Goal: Task Accomplishment & Management: Manage account settings

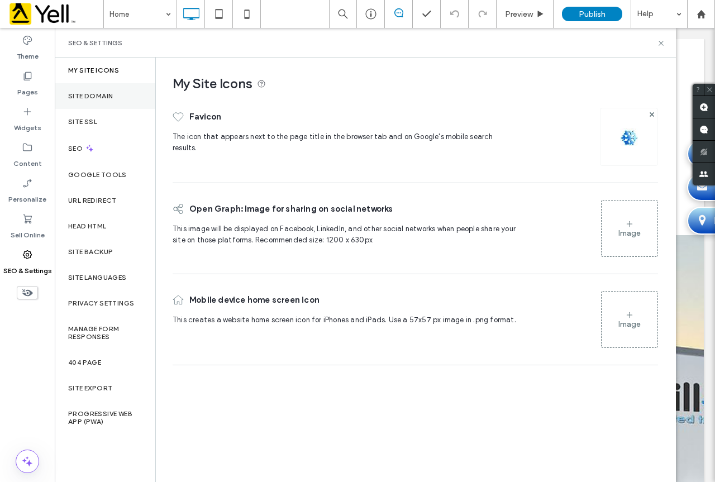
click at [105, 101] on div "Site Domain" at bounding box center [105, 96] width 101 height 26
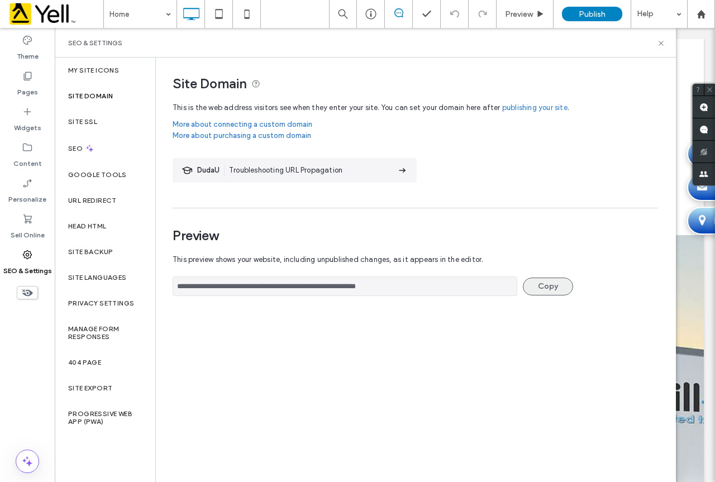
click at [554, 288] on button "Copy" at bounding box center [548, 287] width 50 height 18
click at [547, 282] on button "Copy" at bounding box center [548, 287] width 50 height 18
drag, startPoint x: 345, startPoint y: 293, endPoint x: 65, endPoint y: 265, distance: 281.2
click at [64, 268] on div "**********" at bounding box center [365, 270] width 621 height 425
click at [659, 41] on use at bounding box center [661, 43] width 4 height 4
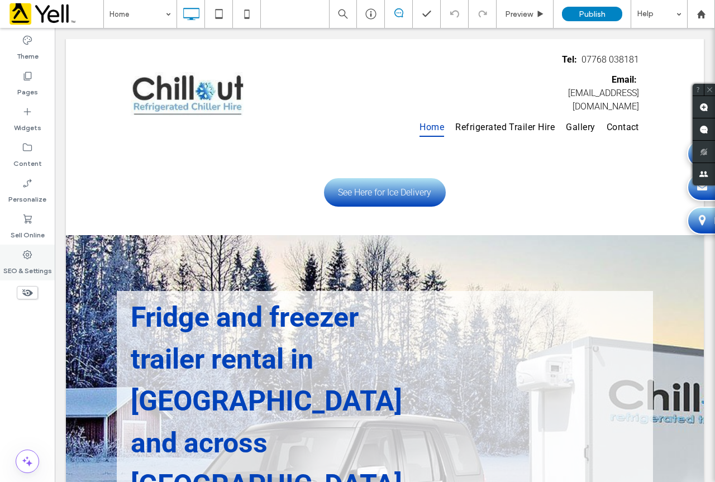
click at [33, 261] on label "SEO & Settings" at bounding box center [27, 268] width 49 height 16
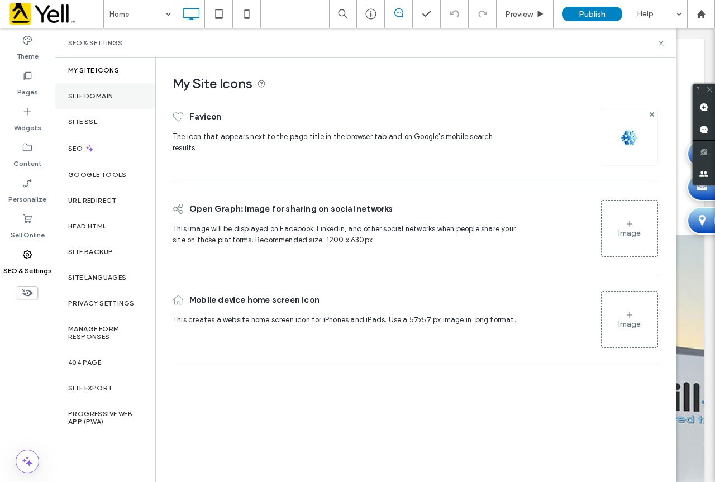
click at [89, 89] on div "Site Domain" at bounding box center [105, 96] width 101 height 26
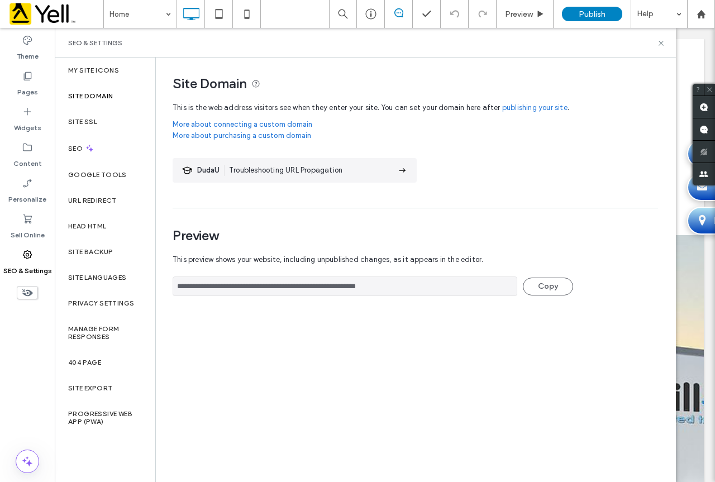
click at [393, 169] on section "DudaU Troubleshooting URL Propagation" at bounding box center [295, 170] width 244 height 25
click at [526, 108] on link "publishing your site" at bounding box center [534, 107] width 65 height 11
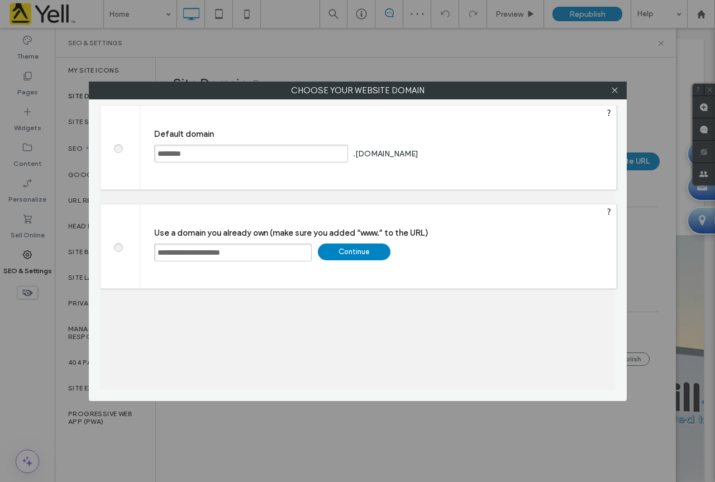
click at [118, 144] on span at bounding box center [118, 147] width 0 height 8
click at [460, 150] on div "Save" at bounding box center [463, 153] width 73 height 17
type input "**********"
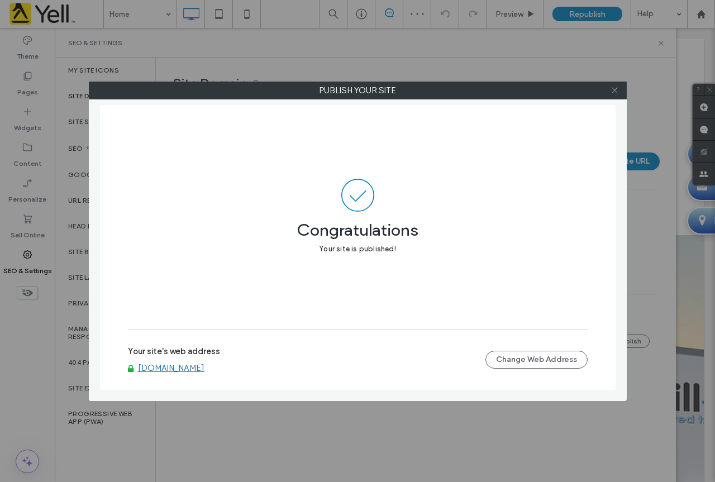
click at [616, 90] on icon at bounding box center [615, 90] width 8 height 8
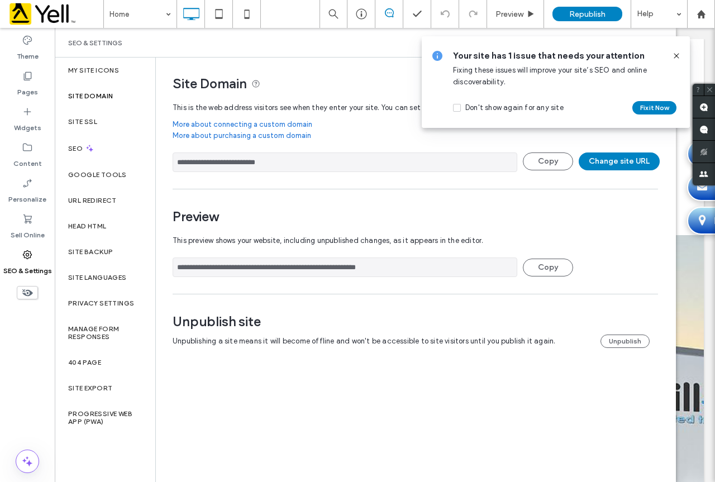
click at [675, 56] on icon at bounding box center [676, 55] width 9 height 9
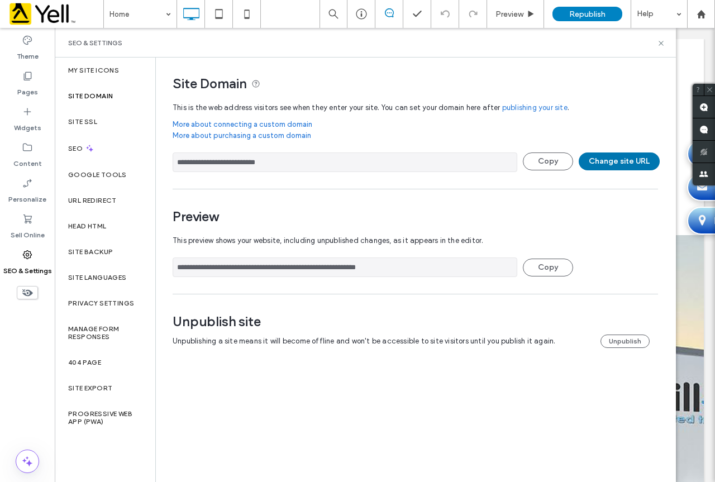
click at [628, 164] on button "Change site URL" at bounding box center [619, 162] width 81 height 18
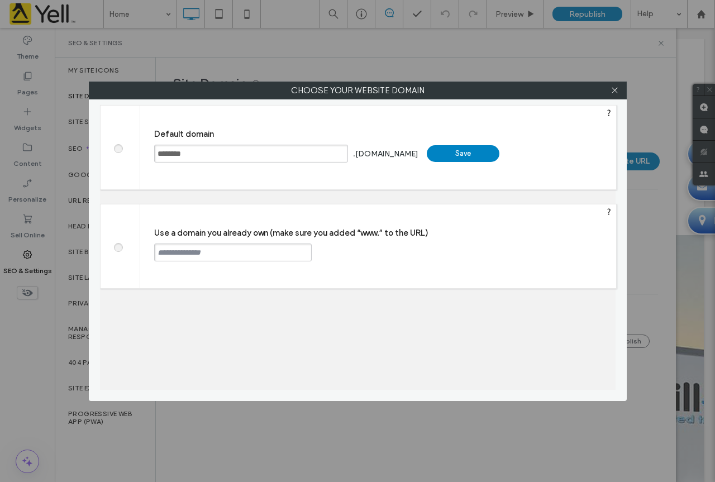
click at [122, 251] on div at bounding box center [121, 246] width 40 height 84
click at [118, 250] on span at bounding box center [118, 246] width 0 height 8
click at [363, 251] on div "Continue" at bounding box center [354, 252] width 73 height 17
click at [225, 248] on input "text" at bounding box center [233, 253] width 158 height 18
type input "**********"
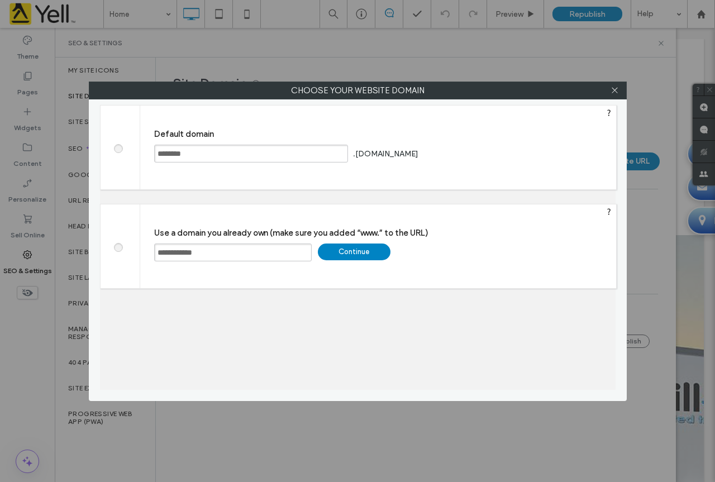
click at [350, 245] on div "Continue" at bounding box center [354, 252] width 73 height 17
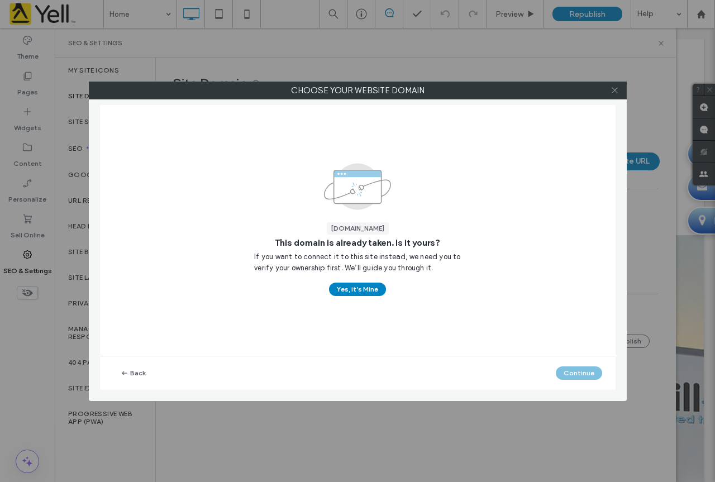
click at [617, 90] on icon at bounding box center [615, 90] width 8 height 8
